Goal: Complete application form: Complete application form

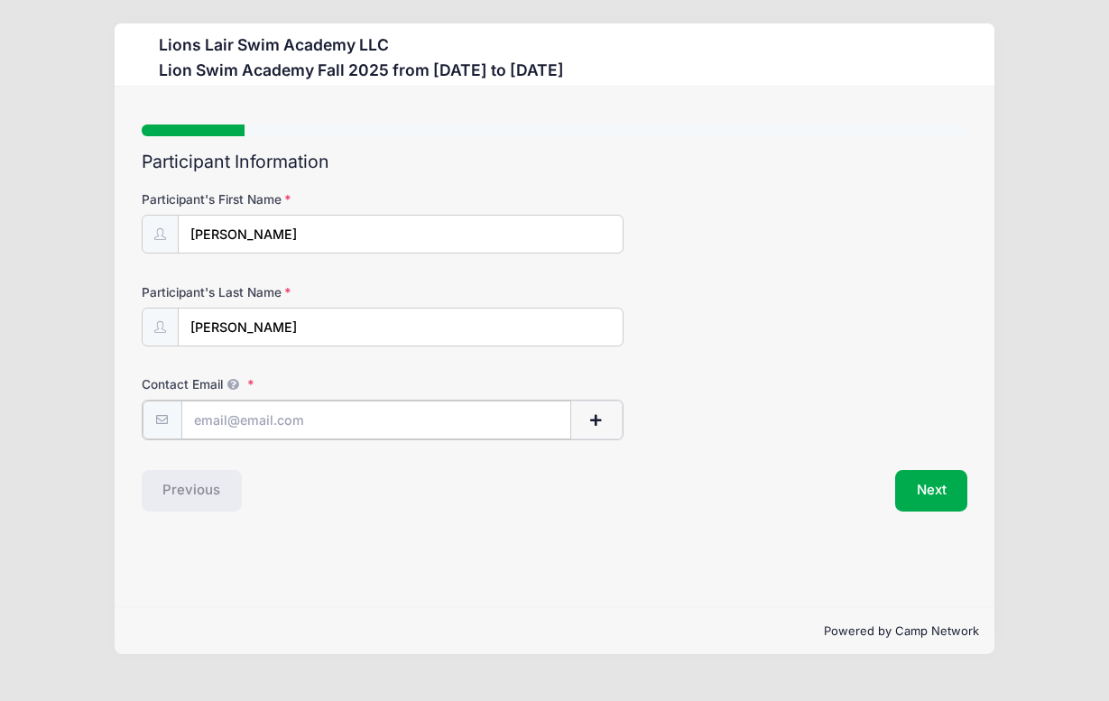
type input "[EMAIL_ADDRESS][DOMAIN_NAME]"
click at [600, 539] on div "Step 1 /7 Step 1 Step 2 Step 3 Step 4 Step 5 Policies Extra Items Summary Parti…" at bounding box center [554, 347] width 879 height 520
click at [250, 383] on label "Contact Email" at bounding box center [279, 384] width 275 height 18
click at [250, 400] on input "[EMAIL_ADDRESS][DOMAIN_NAME]" at bounding box center [377, 419] width 392 height 39
click at [943, 463] on div "Participant Information Participant's First Name [PERSON_NAME] Participant's La…" at bounding box center [555, 331] width 827 height 358
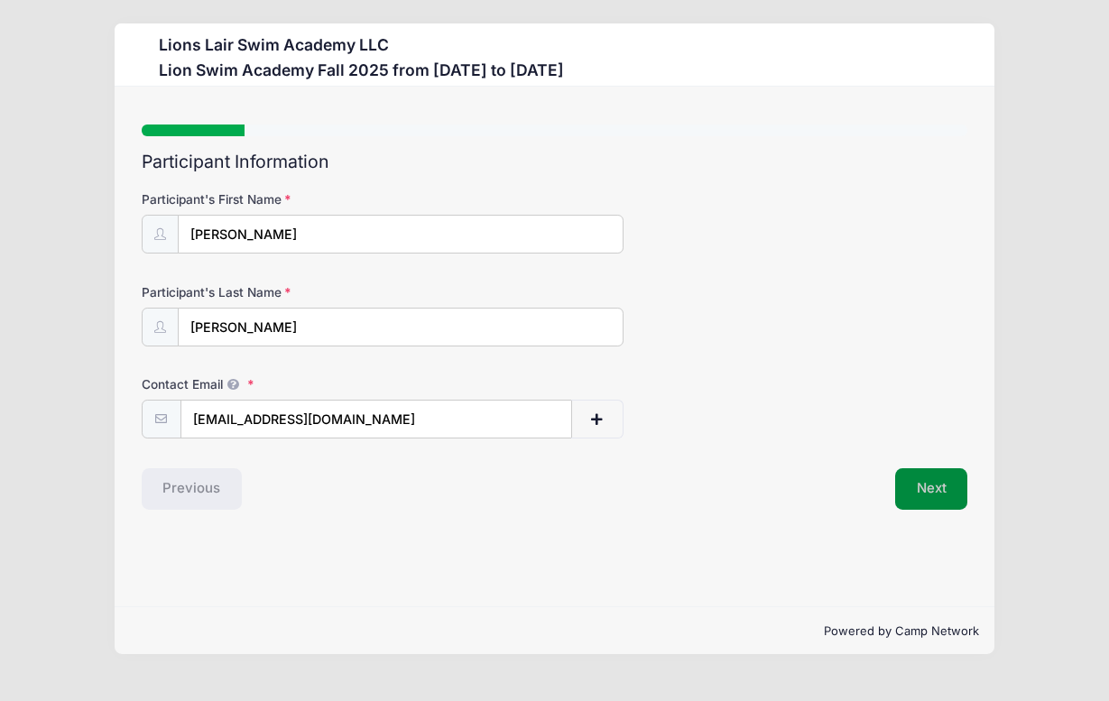
click at [938, 483] on button "Next" at bounding box center [931, 489] width 73 height 42
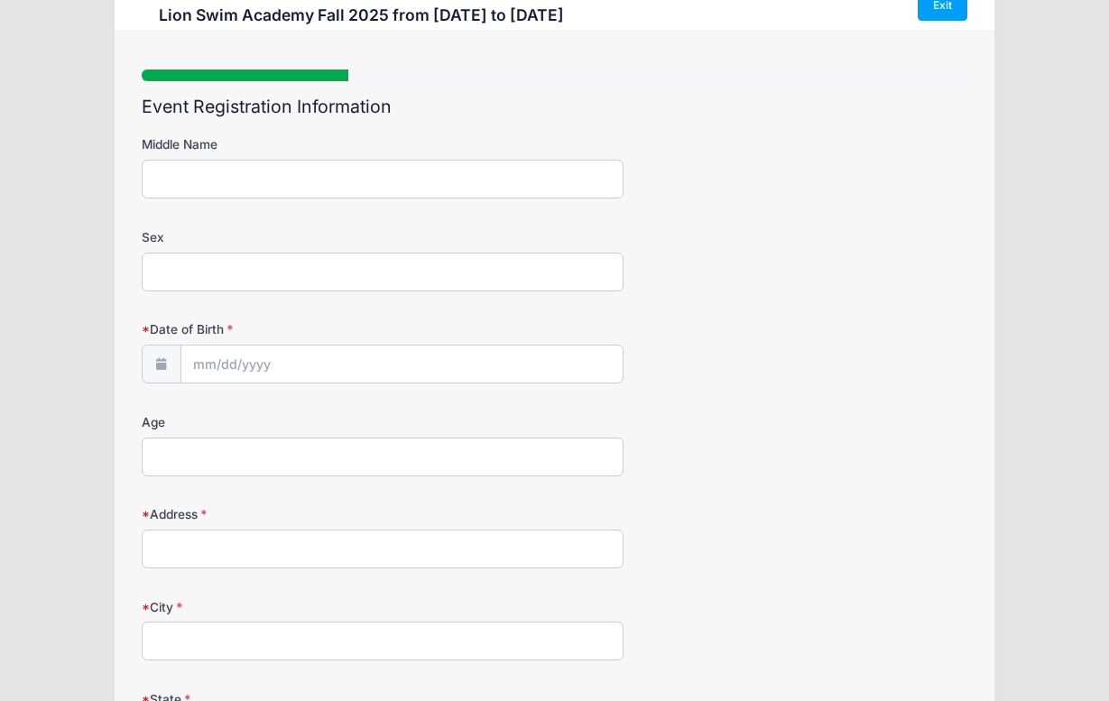
scroll to position [56, 0]
click at [278, 275] on input "Sex" at bounding box center [383, 271] width 482 height 39
type input "[DEMOGRAPHIC_DATA]"
click at [287, 345] on input "Date of Birth" at bounding box center [401, 364] width 441 height 39
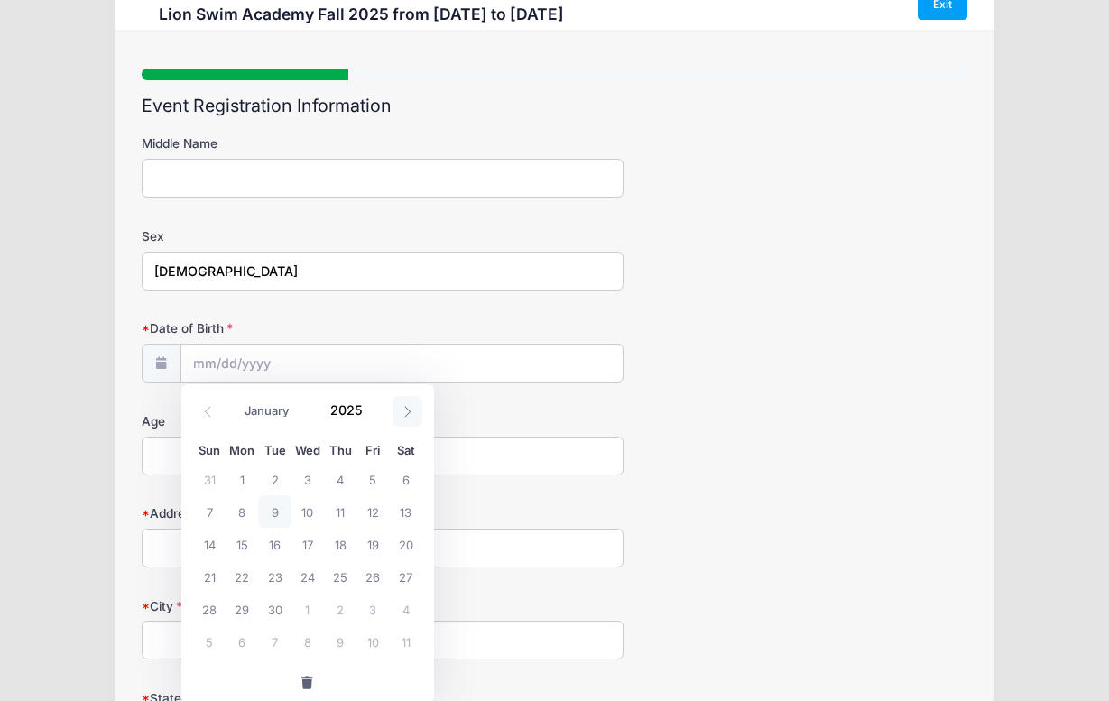
click at [410, 419] on span at bounding box center [408, 411] width 30 height 31
select select "11"
click at [241, 511] on span "8" at bounding box center [242, 512] width 32 height 32
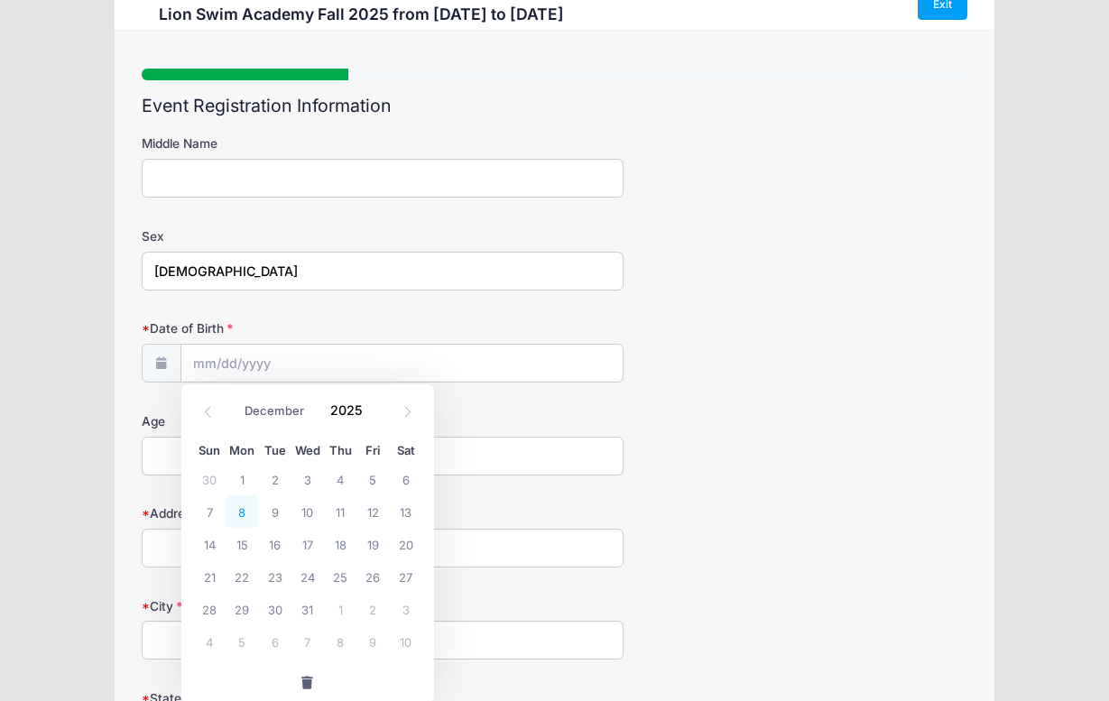
type input "[DATE]"
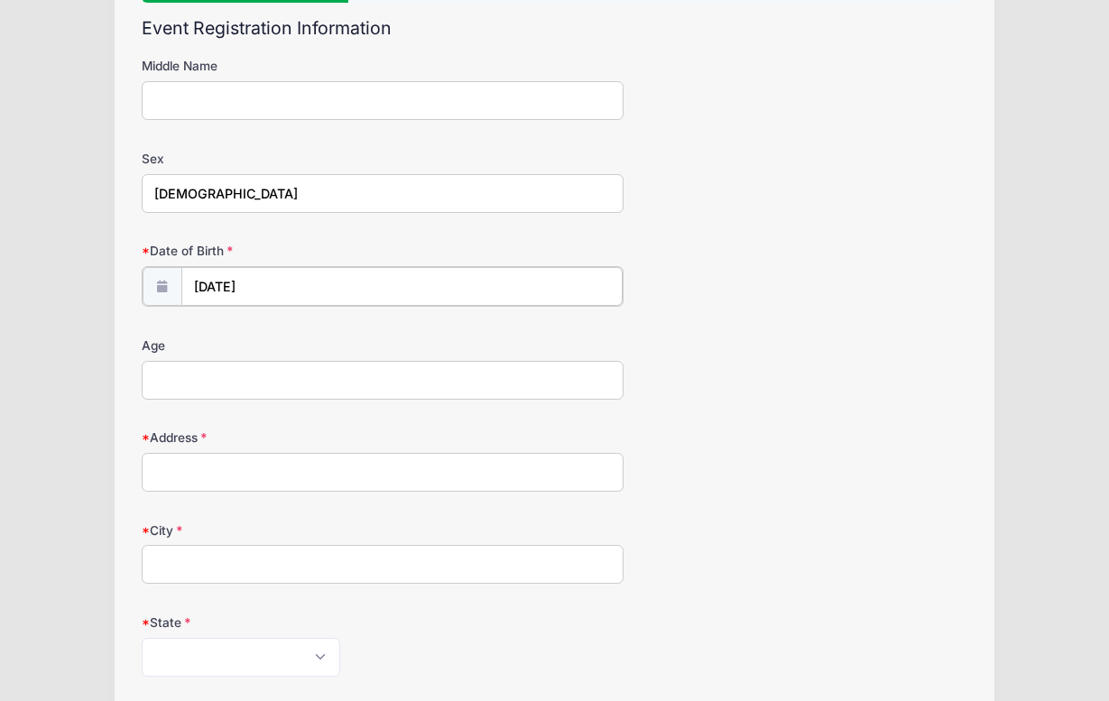
scroll to position [136, 0]
click at [281, 268] on input "[DATE]" at bounding box center [401, 283] width 441 height 39
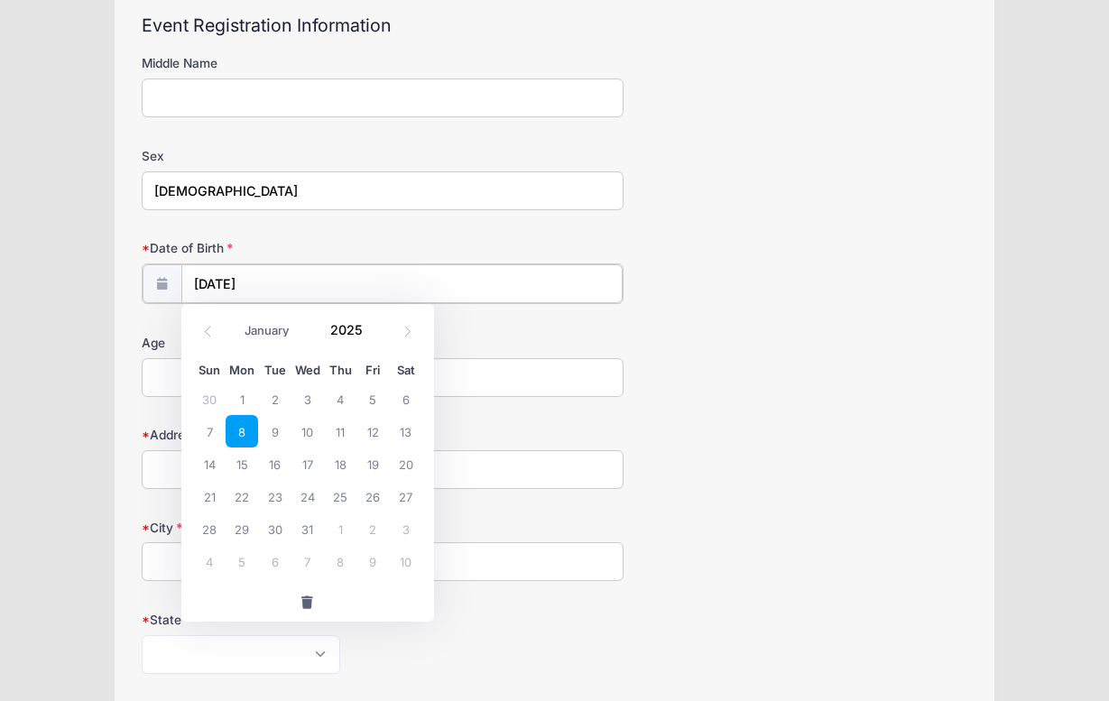
click at [255, 278] on input "[DATE]" at bounding box center [401, 283] width 441 height 39
click at [356, 329] on input "2025" at bounding box center [350, 330] width 59 height 27
click at [371, 325] on span at bounding box center [373, 324] width 13 height 14
click at [374, 338] on span at bounding box center [373, 337] width 13 height 14
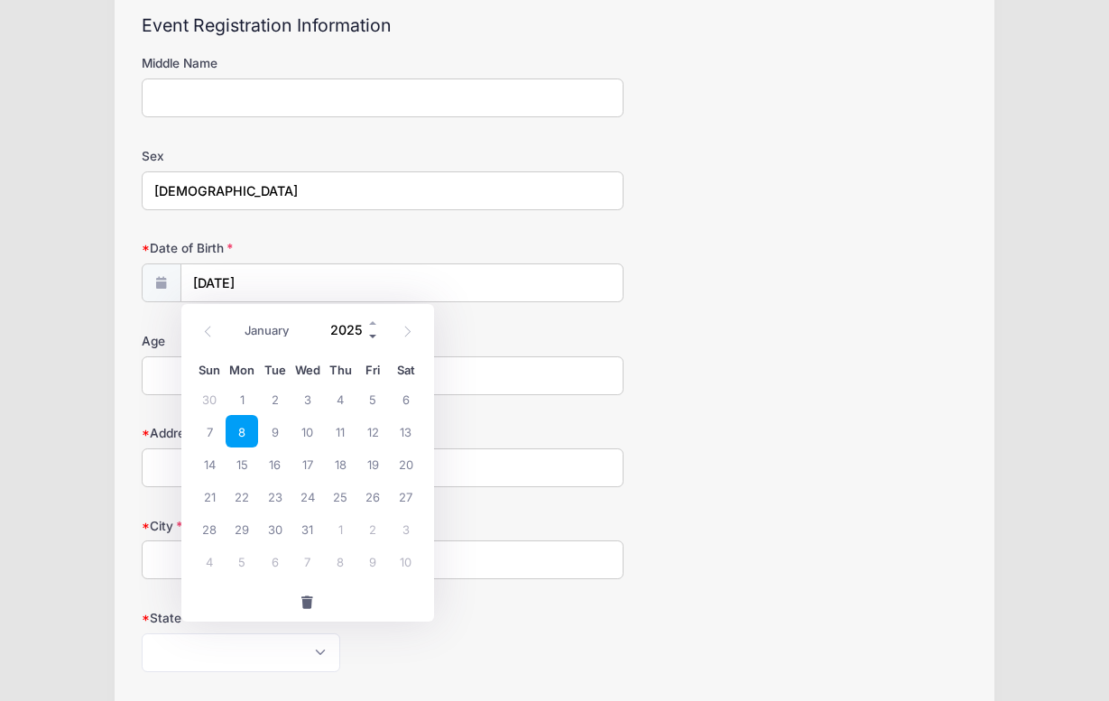
click at [374, 338] on span at bounding box center [373, 337] width 13 height 14
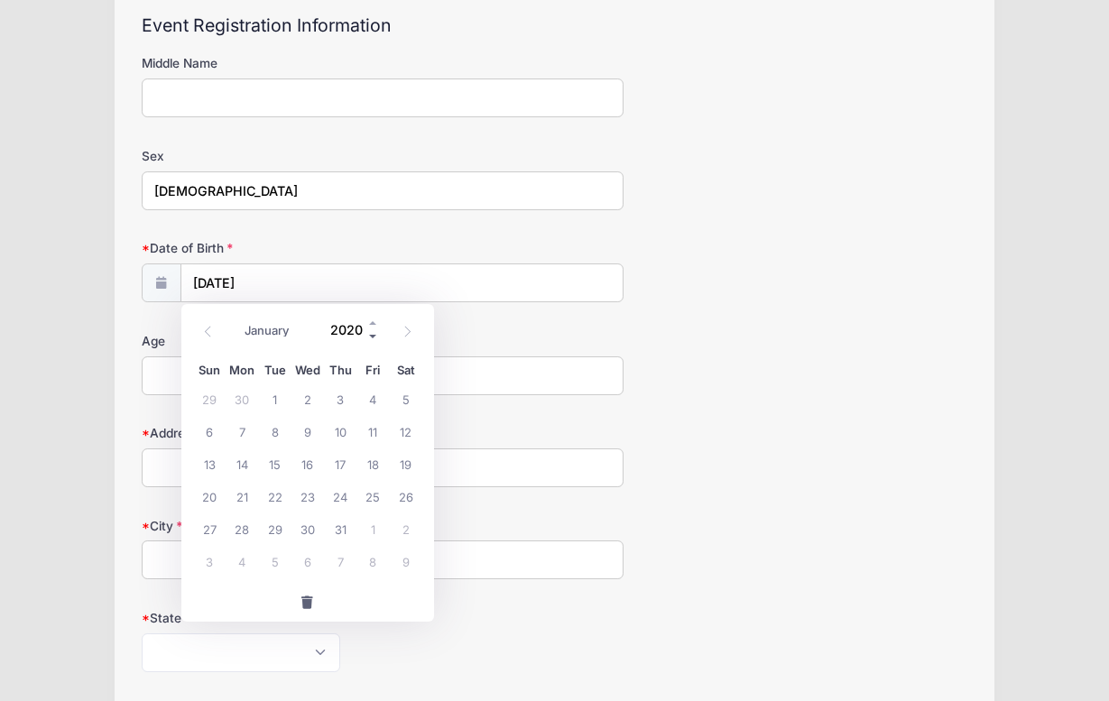
click at [374, 338] on span at bounding box center [373, 337] width 13 height 14
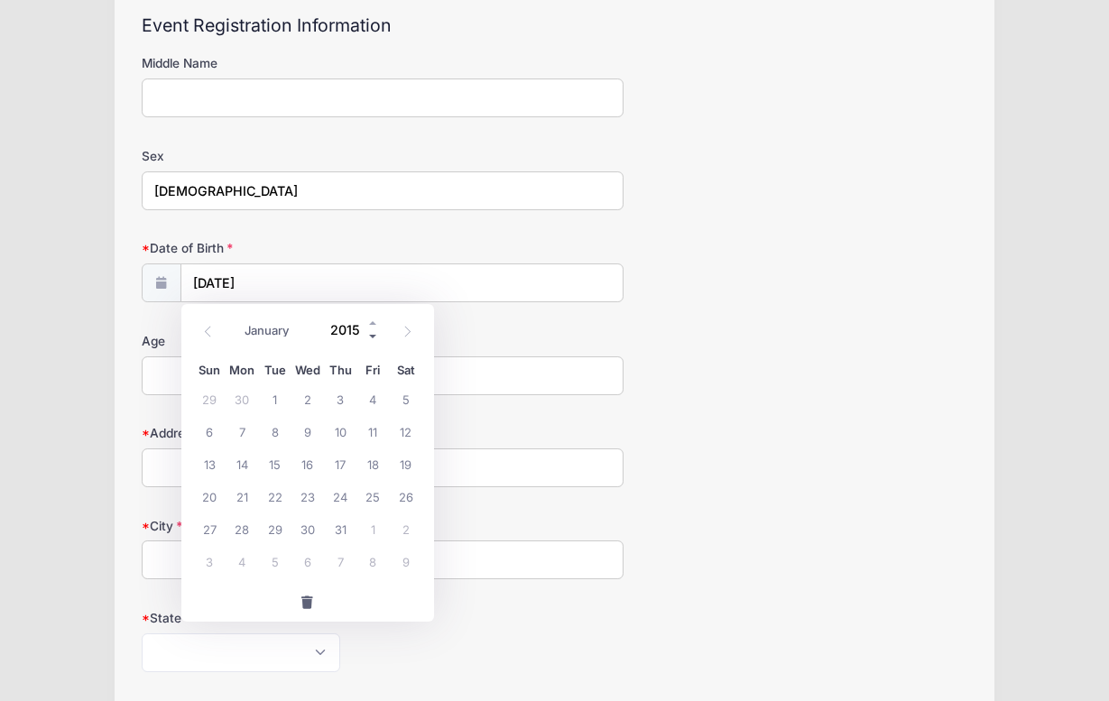
click at [374, 338] on span at bounding box center [373, 337] width 13 height 14
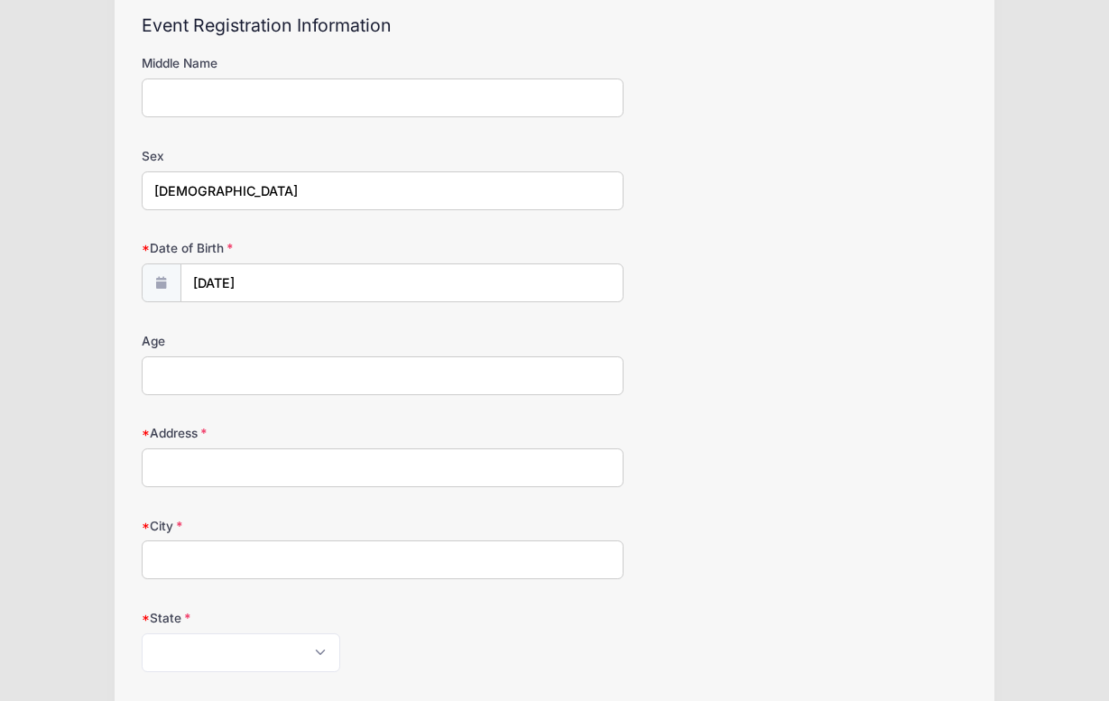
click at [697, 354] on div "Age" at bounding box center [555, 363] width 827 height 63
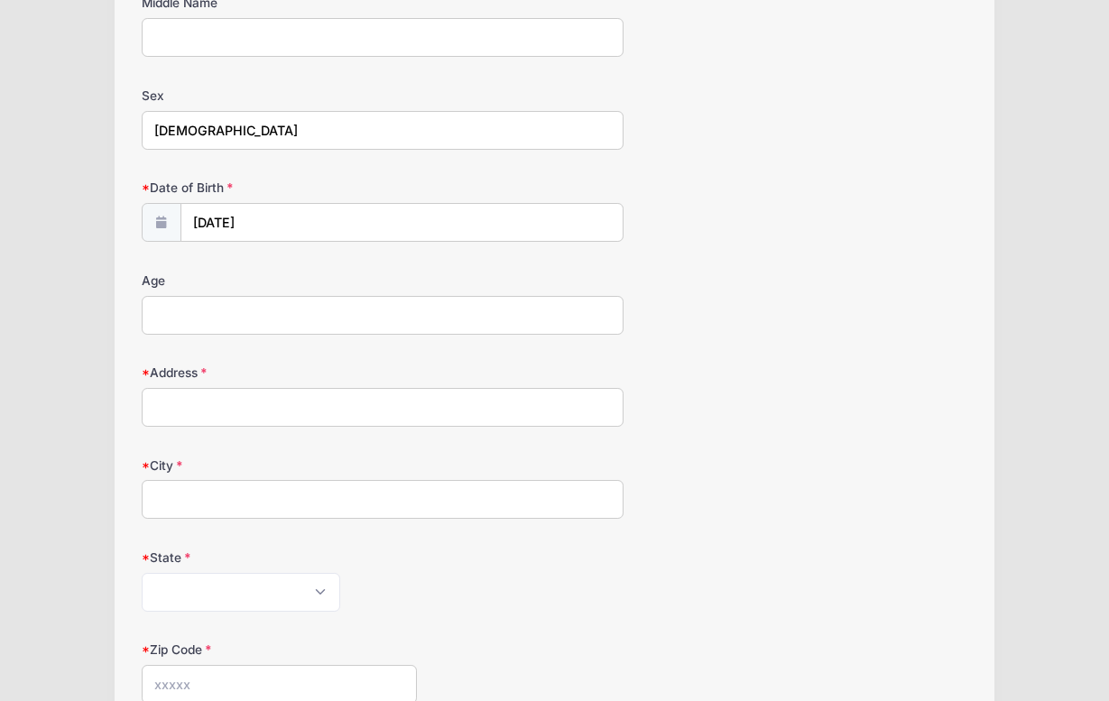
scroll to position [199, 0]
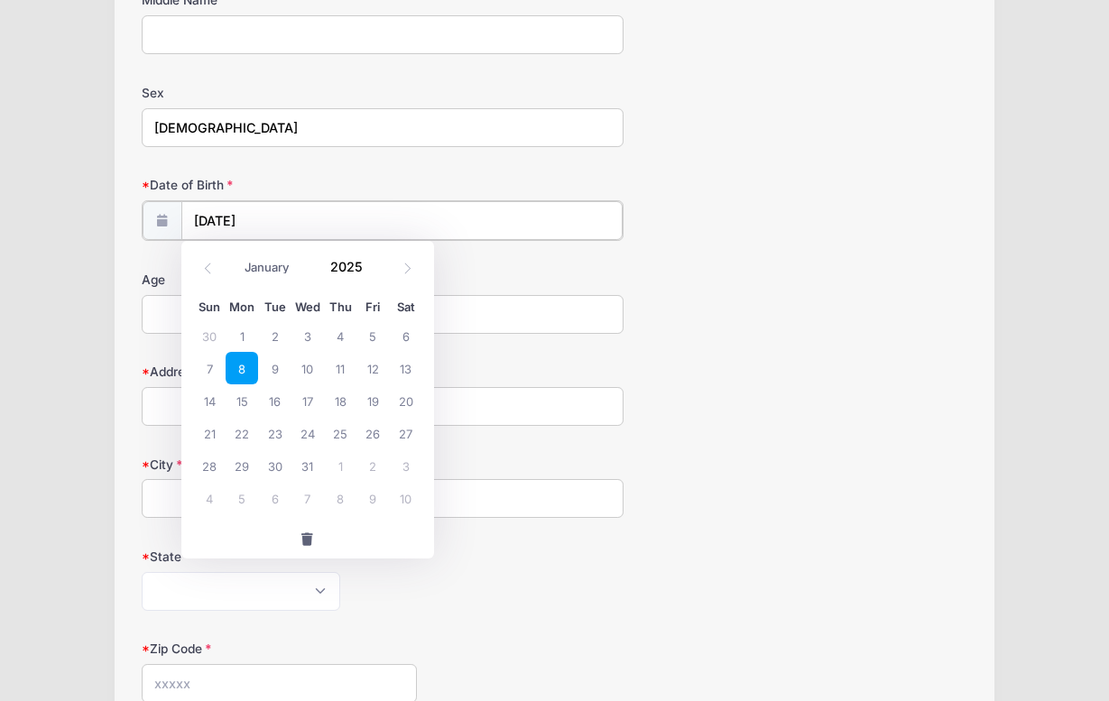
click at [247, 209] on input "[DATE]" at bounding box center [401, 220] width 441 height 39
click at [348, 268] on input "2025" at bounding box center [350, 267] width 59 height 27
type input "2013"
click at [205, 366] on span "8" at bounding box center [209, 368] width 32 height 32
type input "[DATE]"
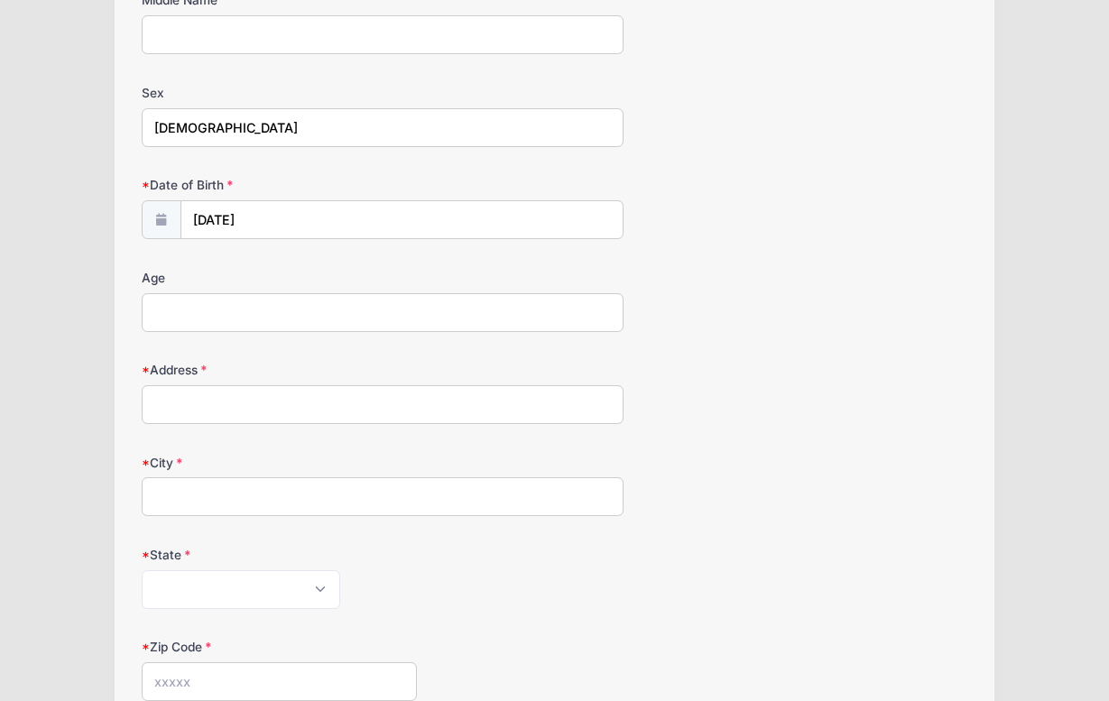
click at [251, 312] on input "Age" at bounding box center [383, 312] width 482 height 39
type input "11"
click at [412, 437] on form "Middle Name Sex [DEMOGRAPHIC_DATA] Date of Birth [DATE] Age 11 City" at bounding box center [555, 516] width 827 height 1050
type input "[STREET_ADDRESS] 7B"
type input "[US_STATE]"
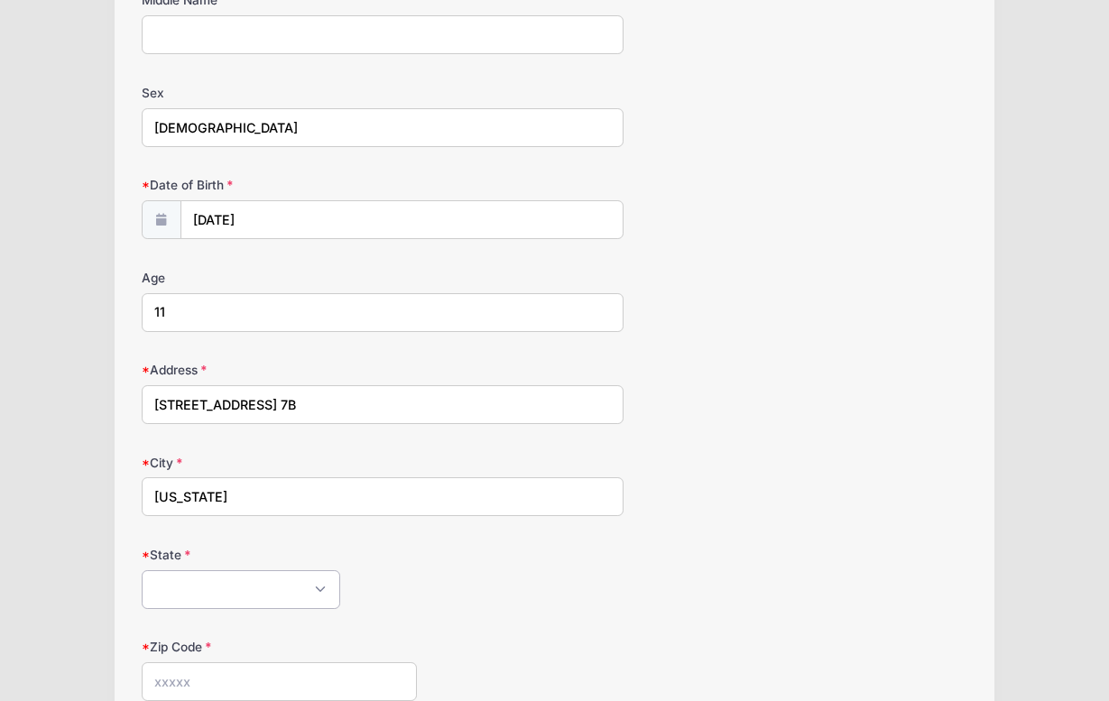
select select "NY"
click at [494, 594] on div "[US_STATE] [US_STATE] [US_STATE] [US_STATE] [US_STATE] Armed Forces Africa Arme…" at bounding box center [383, 589] width 482 height 39
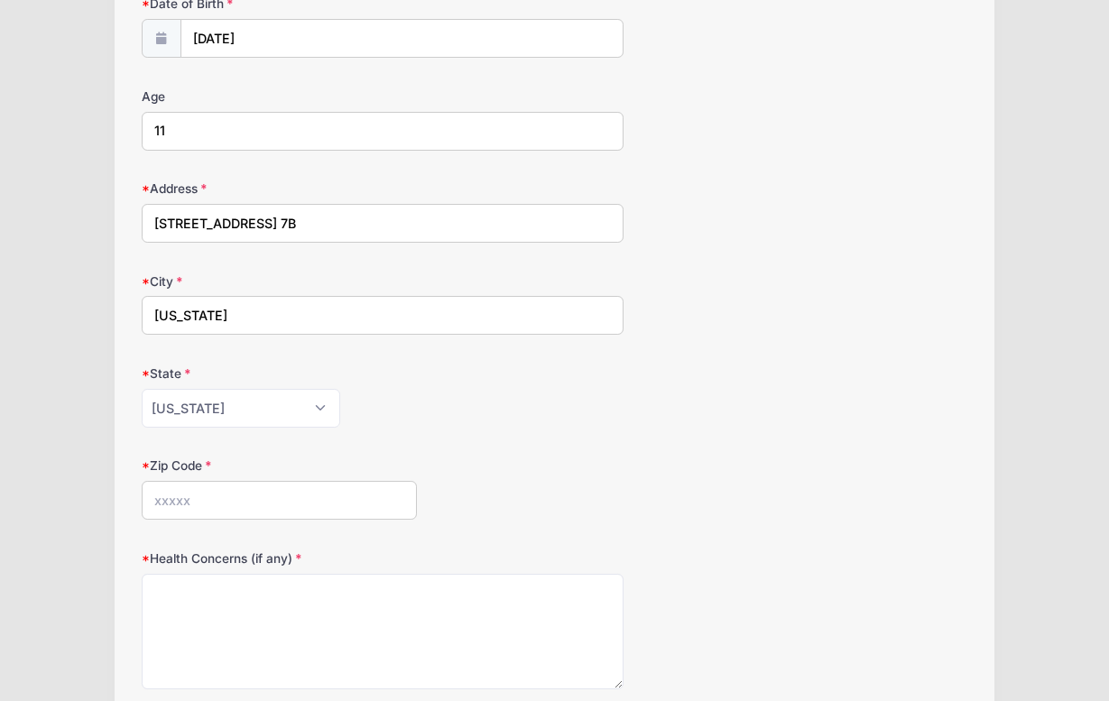
scroll to position [430, 0]
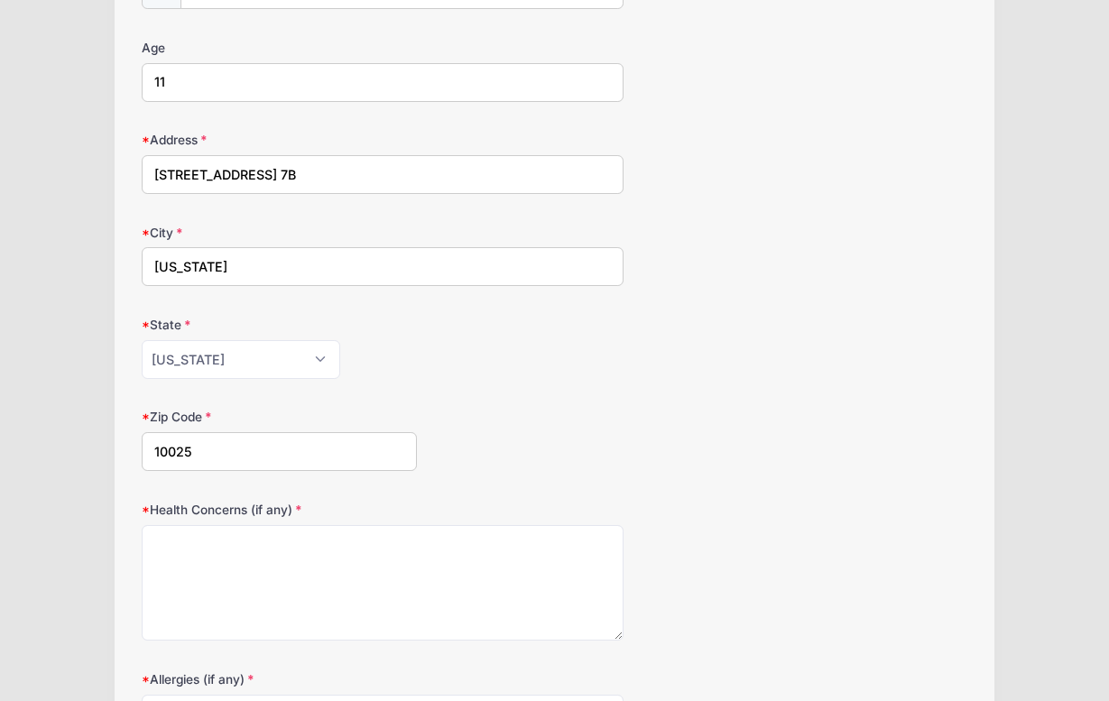
type input "10025"
click at [622, 477] on form "Middle Name Sex [DEMOGRAPHIC_DATA] Date of Birth [DATE] Age 11 City" at bounding box center [555, 286] width 827 height 1050
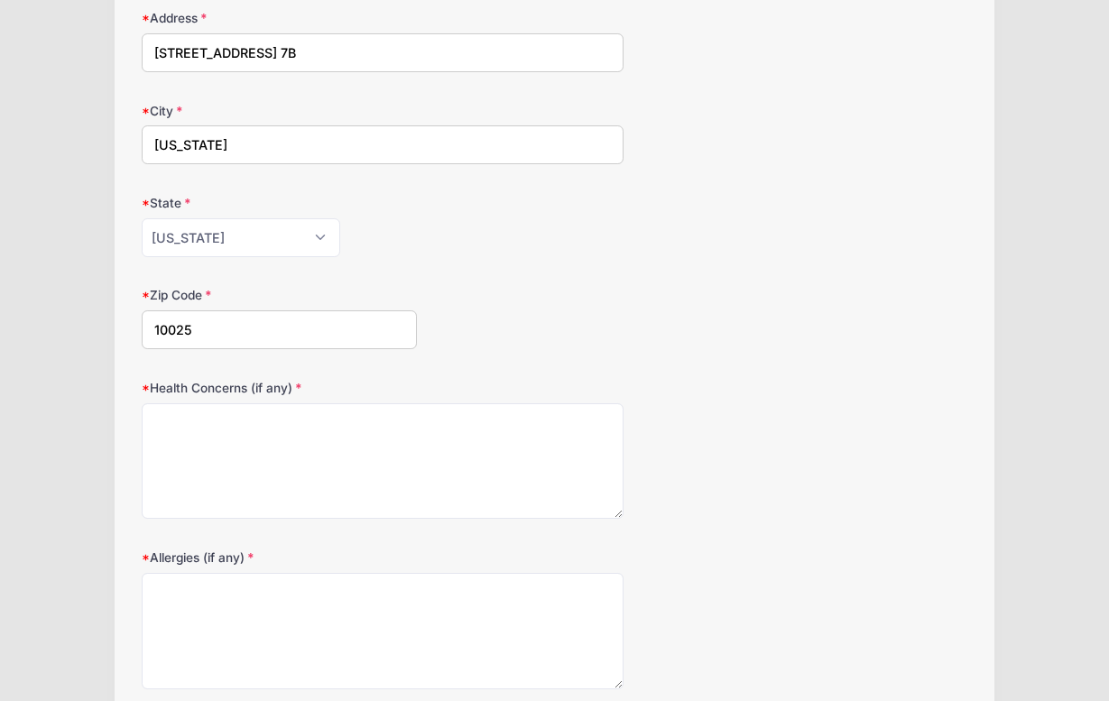
scroll to position [559, 0]
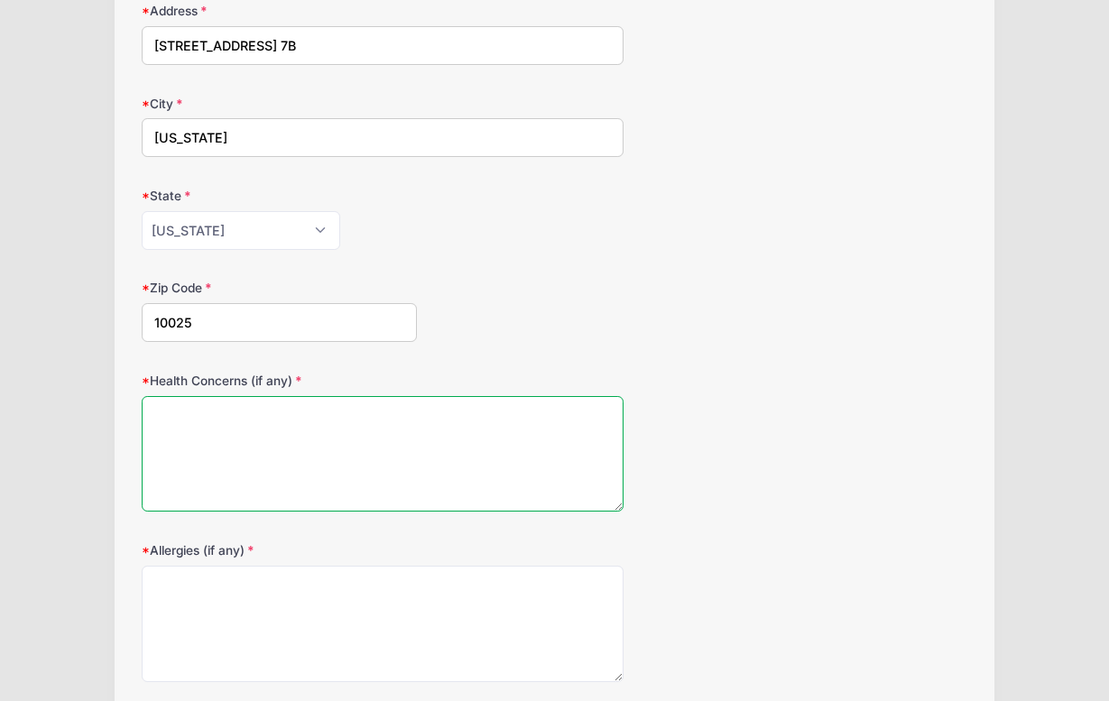
click at [502, 449] on textarea "Health Concerns (if any)" at bounding box center [383, 454] width 482 height 116
type textarea "N/A"
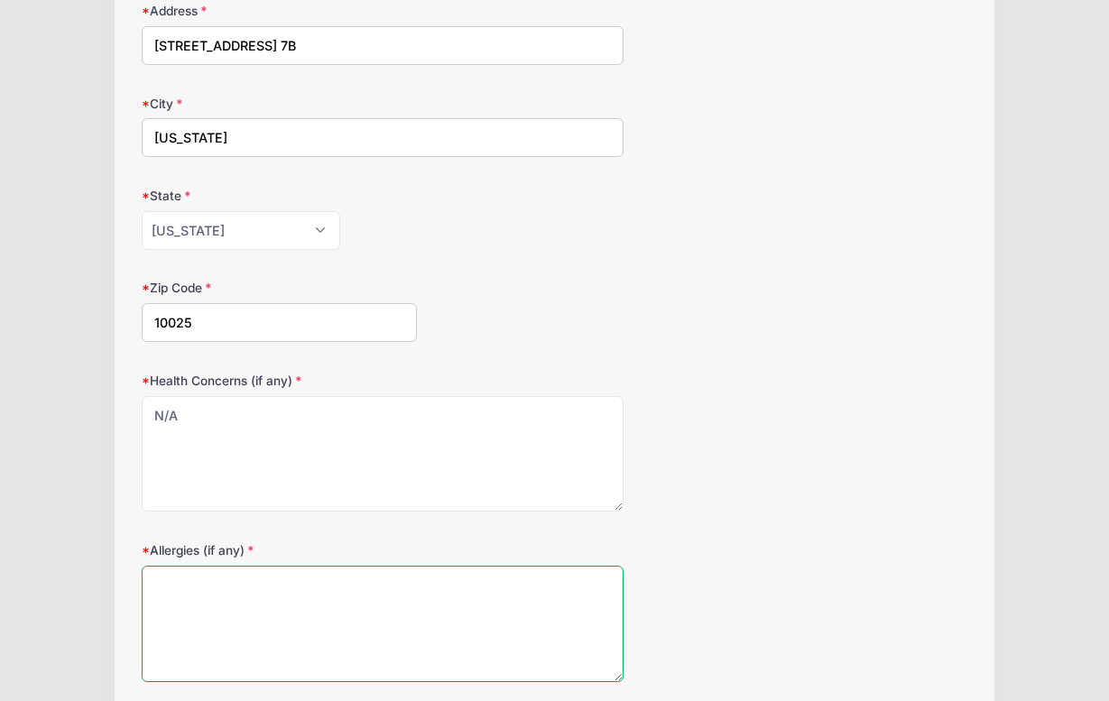
click at [460, 609] on textarea "Allergies (if any)" at bounding box center [383, 624] width 482 height 116
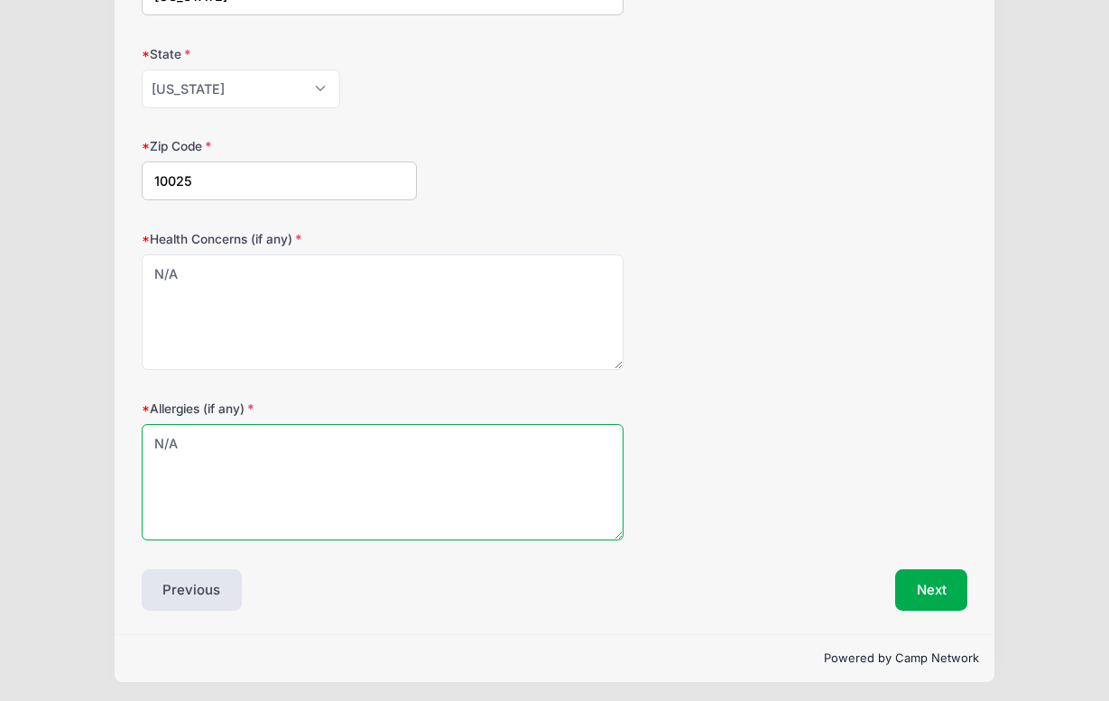
scroll to position [697, 0]
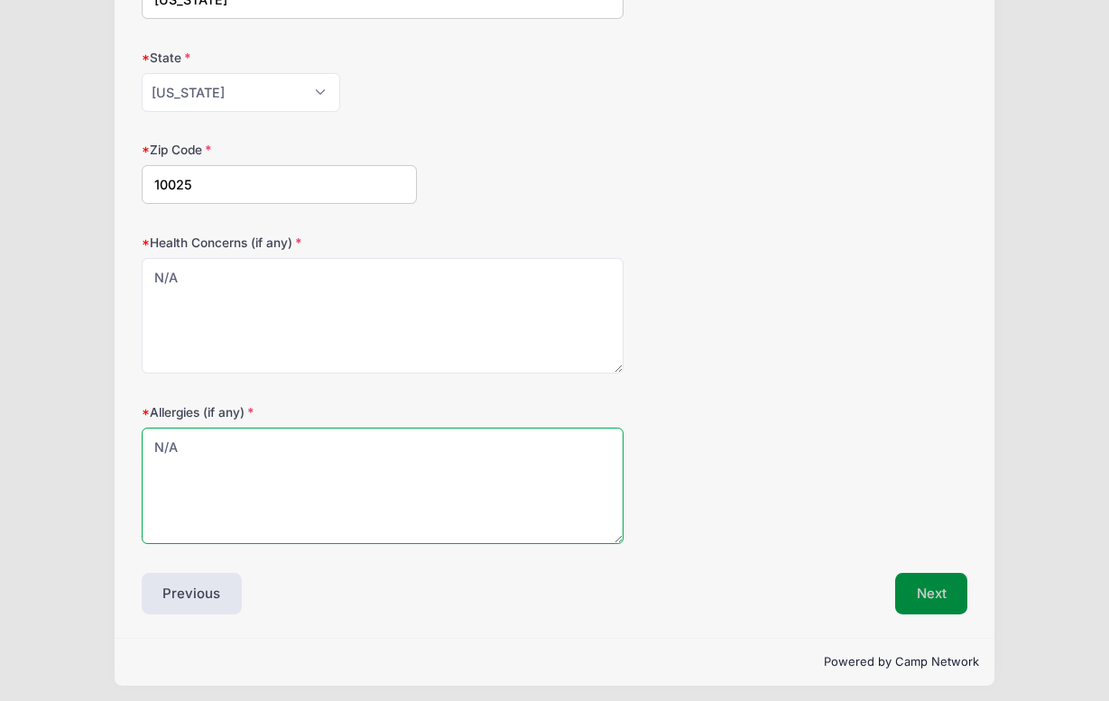
type textarea "N/A"
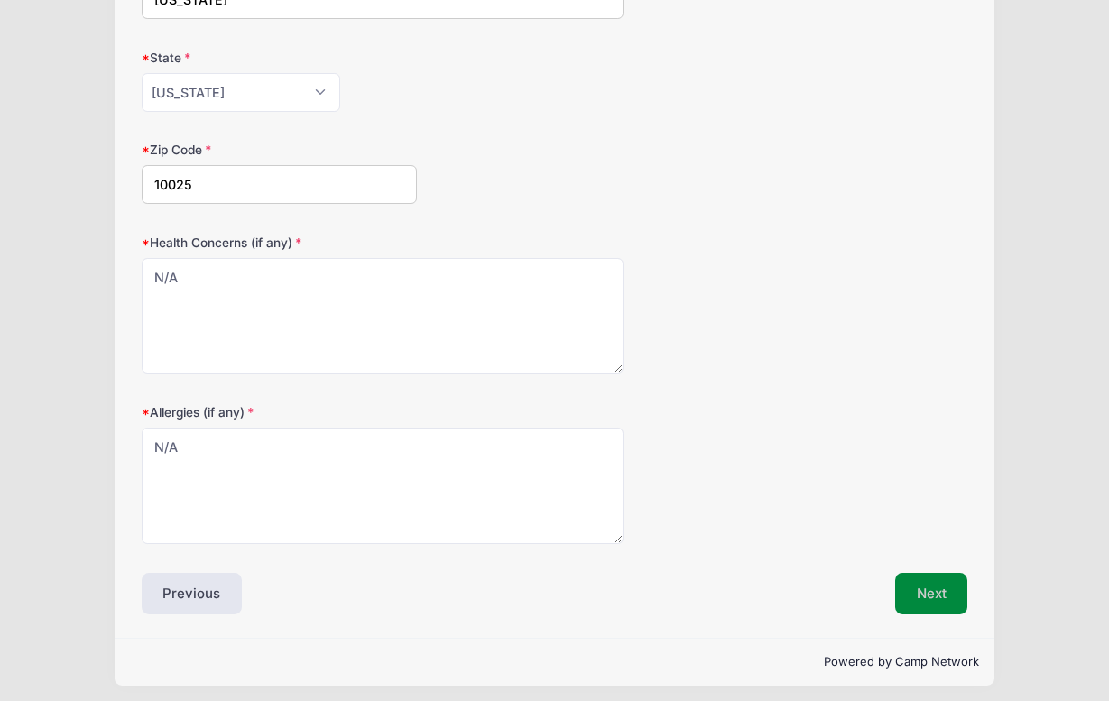
click at [907, 578] on button "Next" at bounding box center [931, 594] width 73 height 42
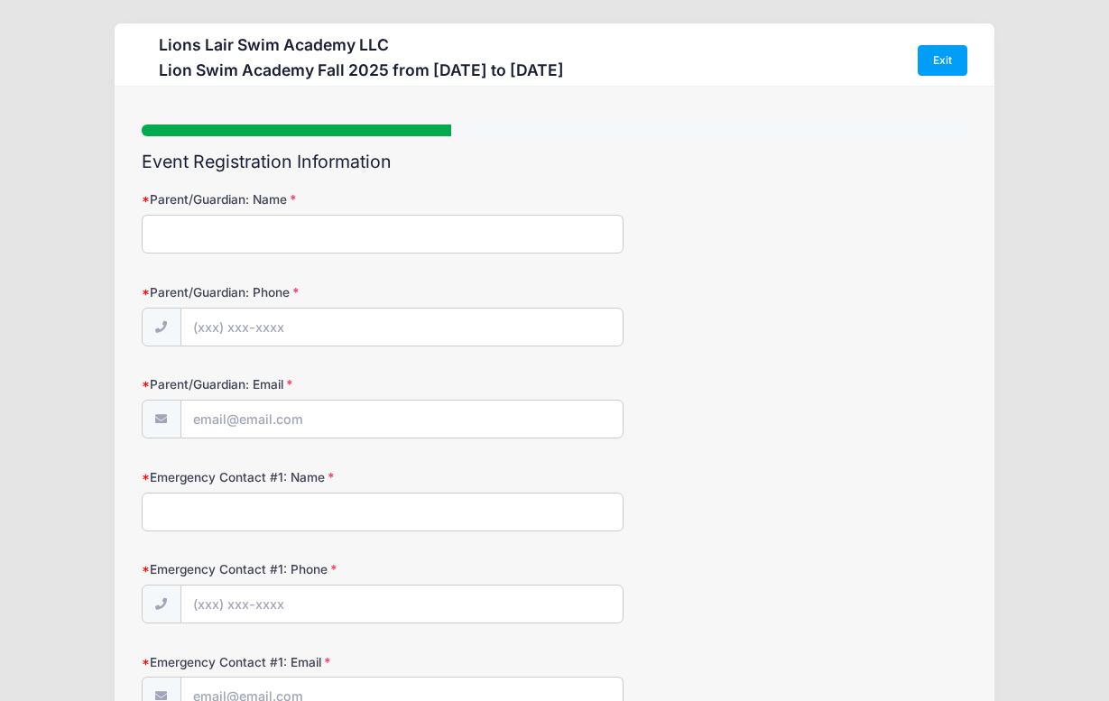
scroll to position [0, 0]
type input "[PERSON_NAME]"
type input "[PHONE_NUMBER]"
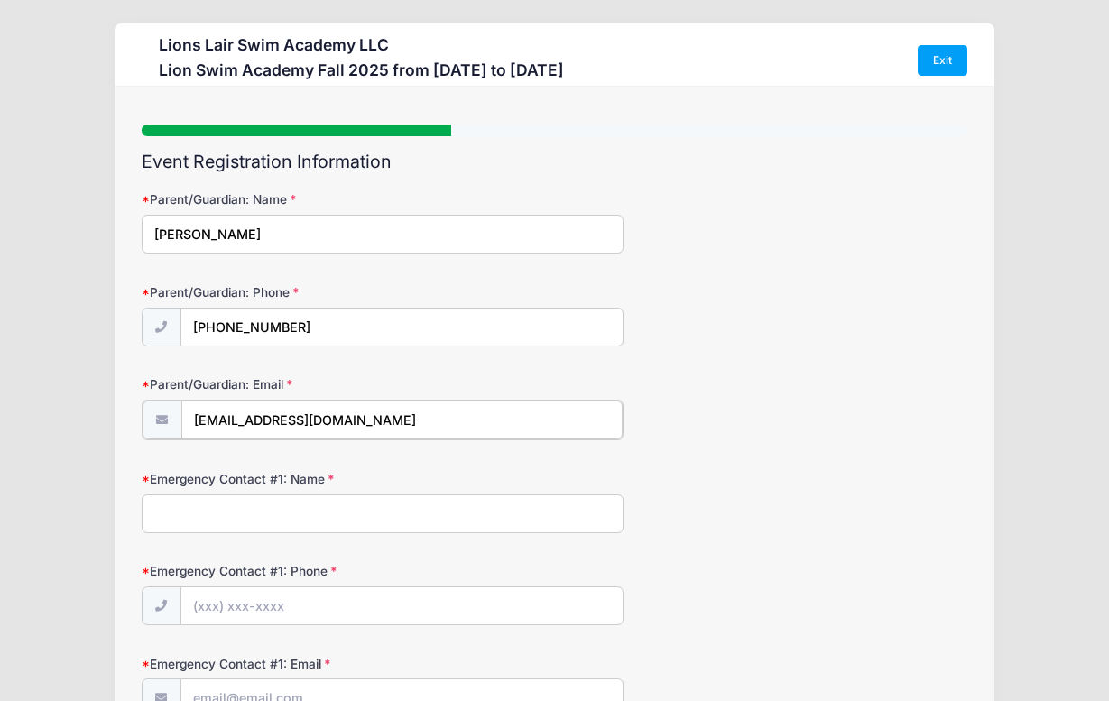
type input "[EMAIL_ADDRESS][DOMAIN_NAME]"
click at [587, 477] on div "Emergency Contact #1: Name" at bounding box center [555, 499] width 827 height 63
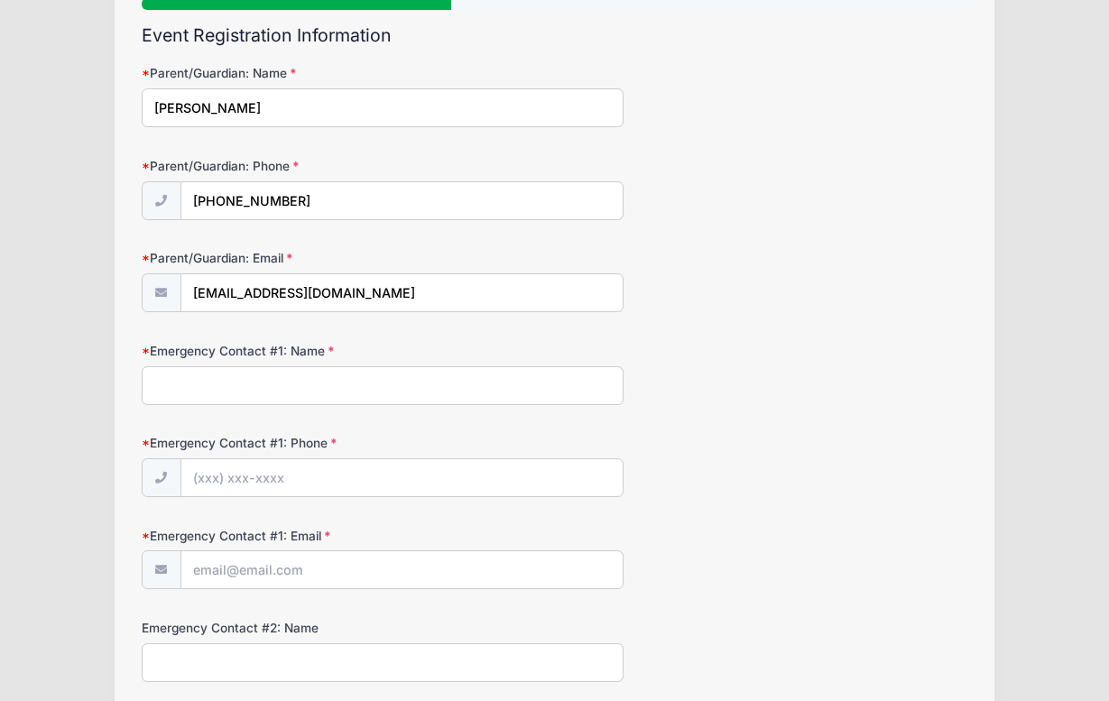
scroll to position [125, 0]
type input "Z"
type input "[PERSON_NAME]"
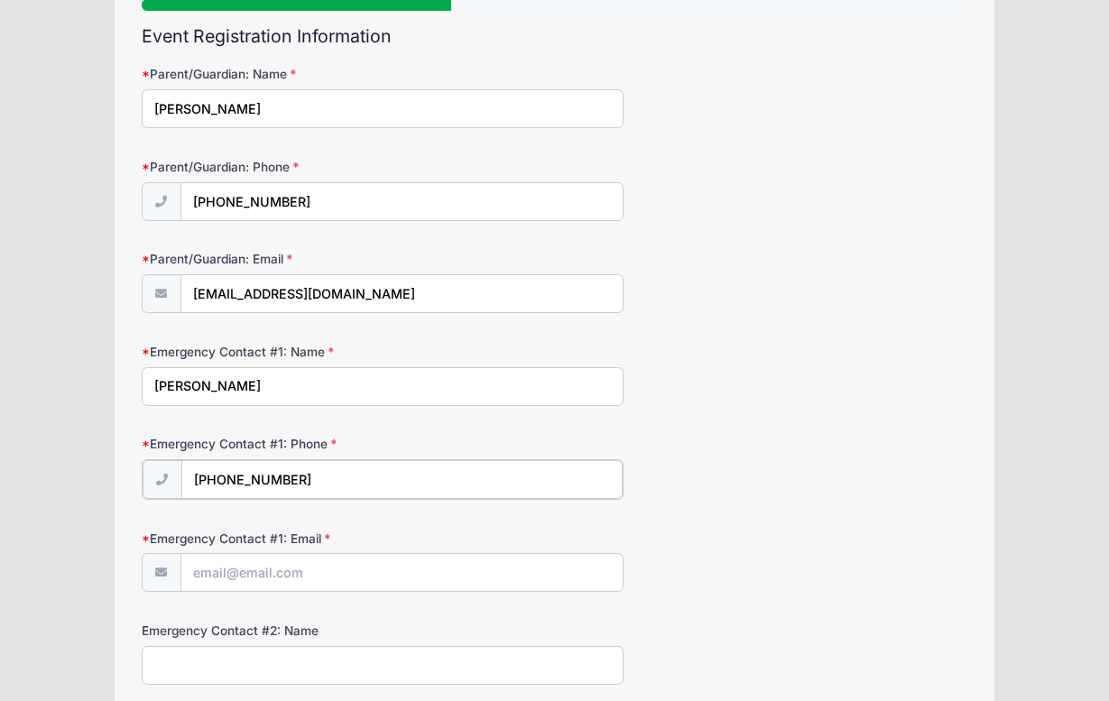
type input "[PHONE_NUMBER]"
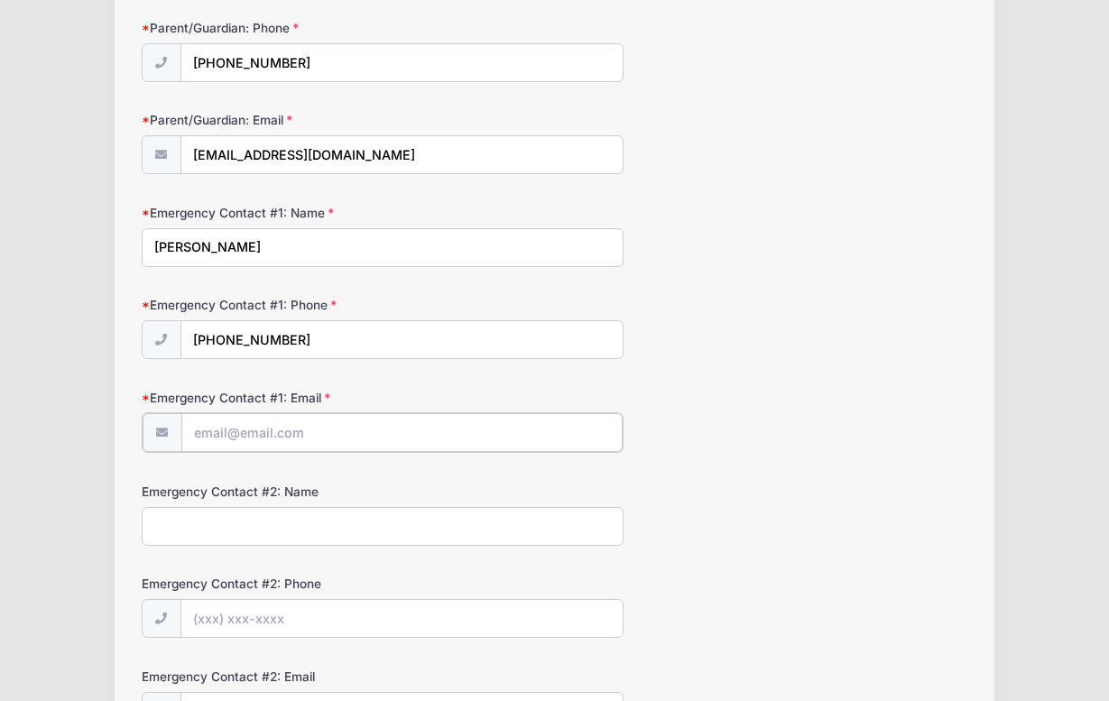
scroll to position [276, 0]
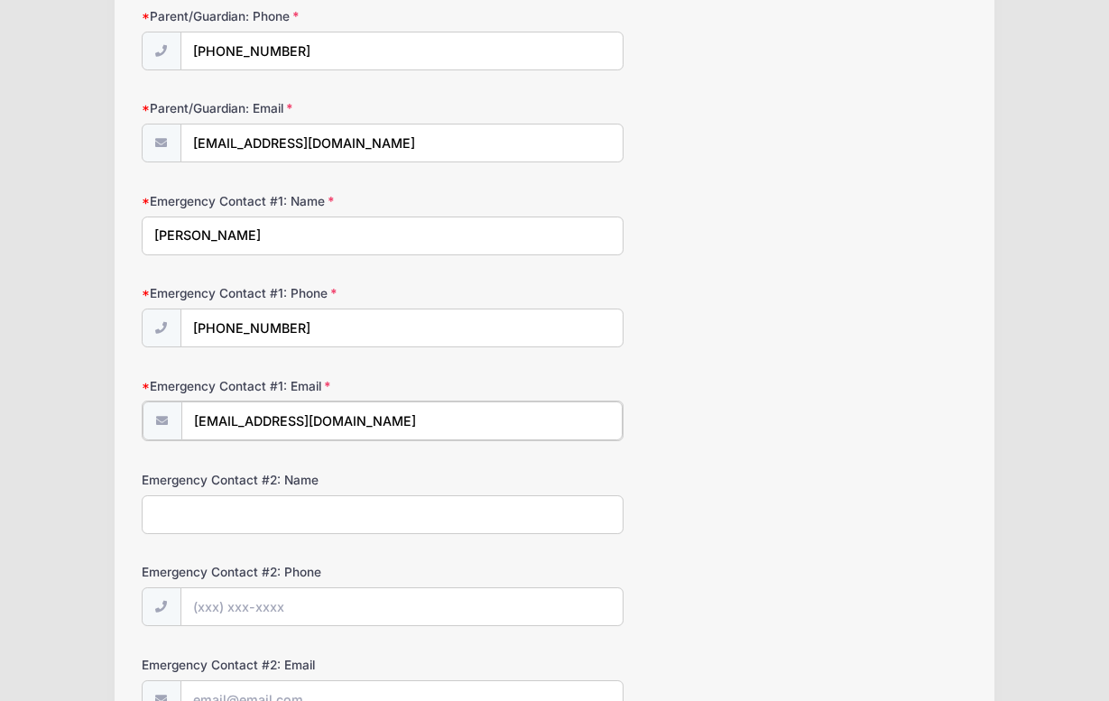
type input "[EMAIL_ADDRESS][DOMAIN_NAME]"
click at [698, 529] on div "Emergency Contact #2: Name" at bounding box center [555, 500] width 827 height 63
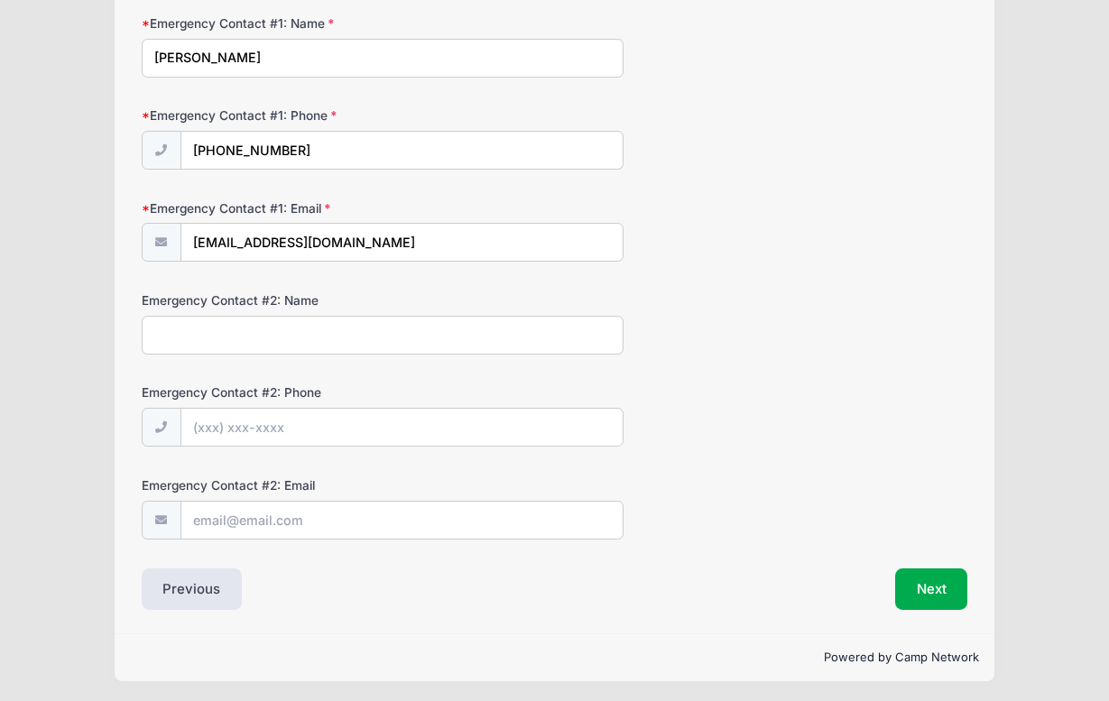
scroll to position [453, 0]
click at [292, 354] on form "Parent/Guardian: Name [PERSON_NAME] Parent/Guardian: Phone [PHONE_NUMBER] Paren…" at bounding box center [555, 138] width 827 height 802
type input "[PERSON_NAME]"
type input "[PHONE_NUMBER]"
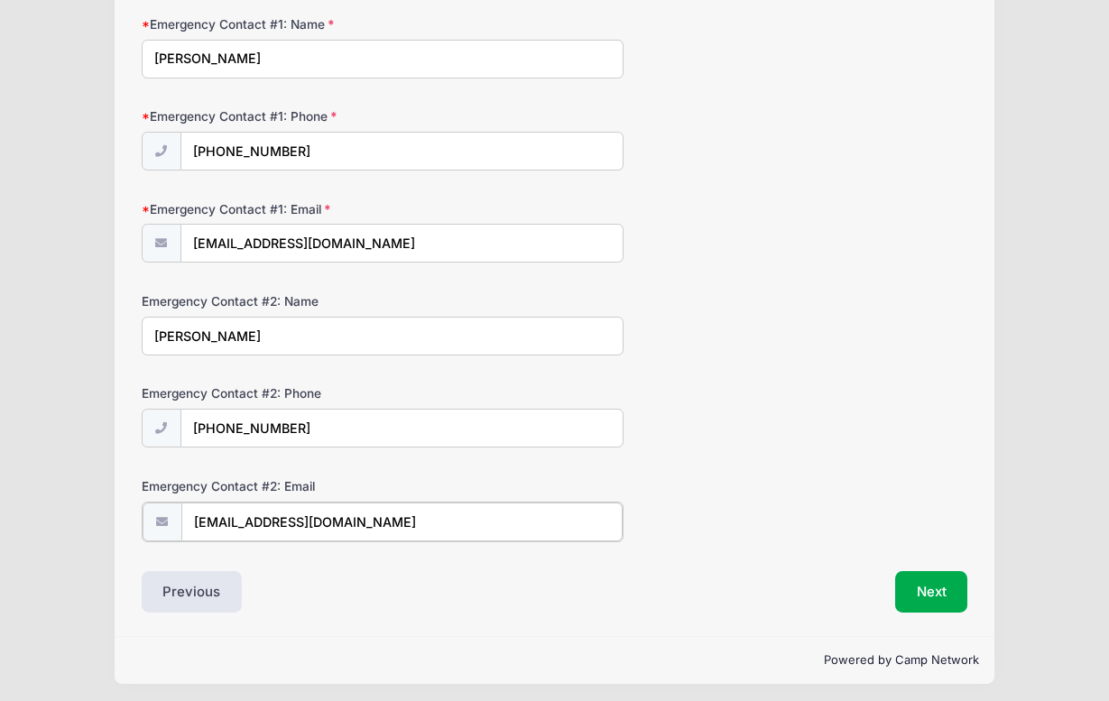
type input "[EMAIL_ADDRESS][DOMAIN_NAME]"
click at [427, 570] on div "Previous" at bounding box center [344, 591] width 422 height 42
click at [960, 591] on button "Next" at bounding box center [931, 591] width 73 height 42
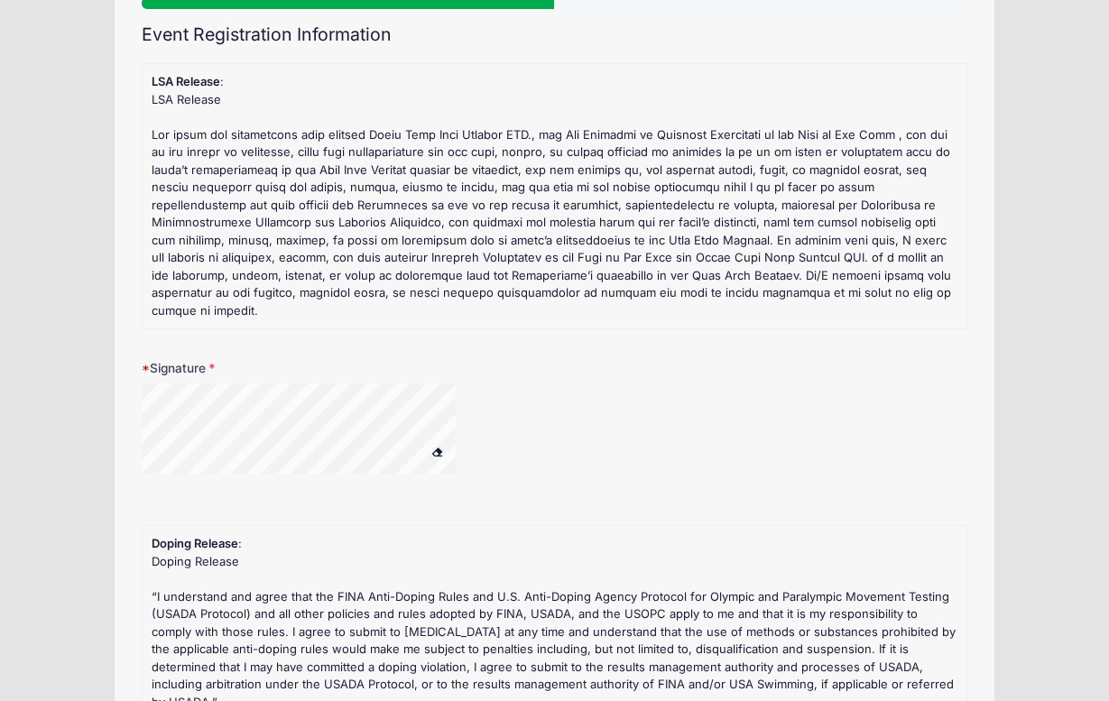
scroll to position [128, 0]
click at [436, 446] on span at bounding box center [437, 451] width 13 height 10
click at [437, 446] on span at bounding box center [437, 451] width 13 height 10
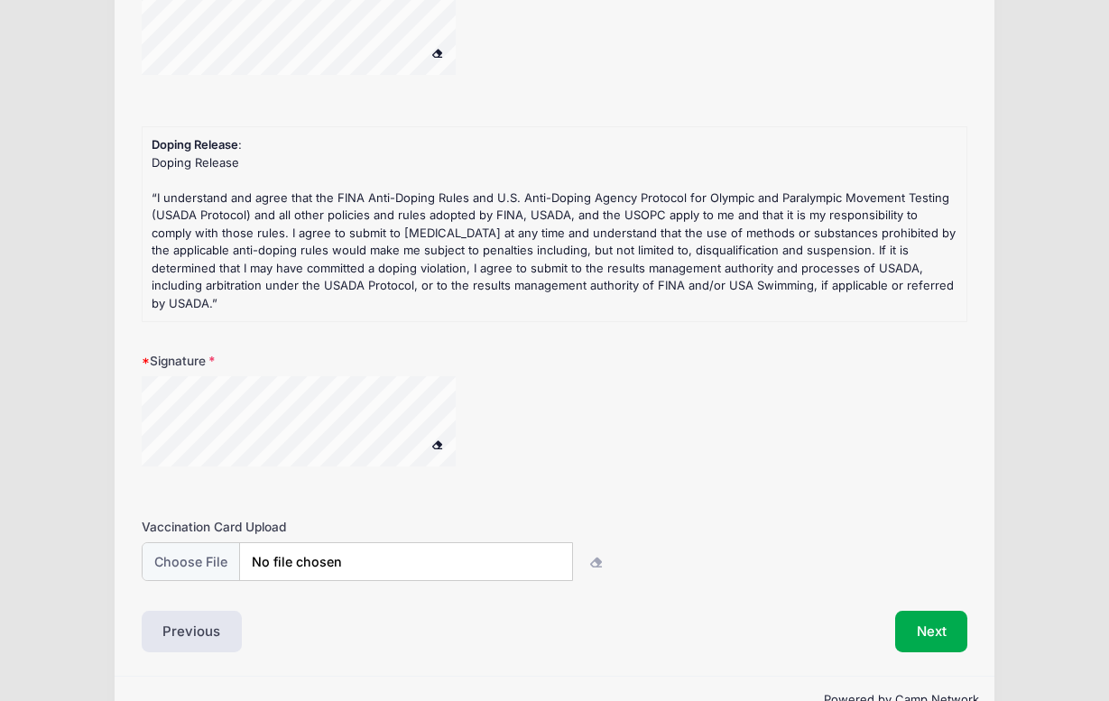
scroll to position [524, 0]
